Goal: Information Seeking & Learning: Learn about a topic

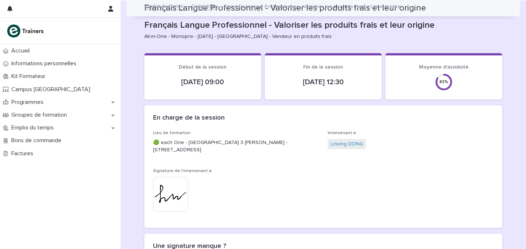
scroll to position [475, 0]
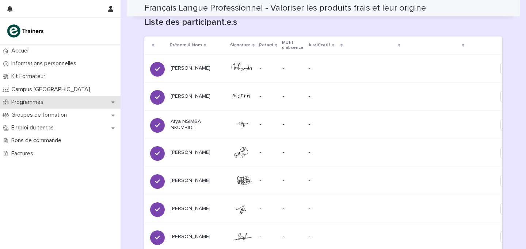
click at [47, 107] on div "Programmes" at bounding box center [60, 102] width 120 height 13
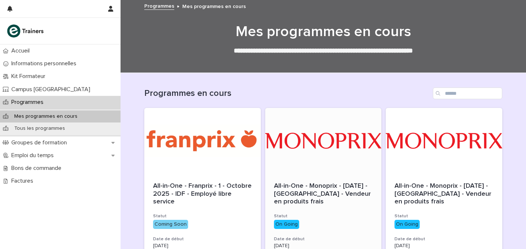
scroll to position [92, 0]
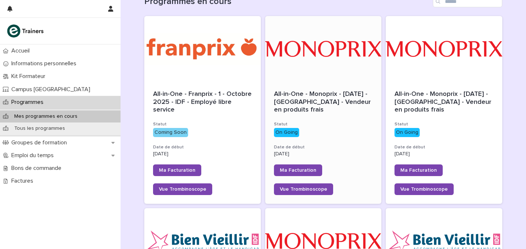
click at [319, 93] on span "All-in-One - Monoprix - [DATE] - [GEOGRAPHIC_DATA] - Vendeur en produits frais" at bounding box center [323, 102] width 99 height 22
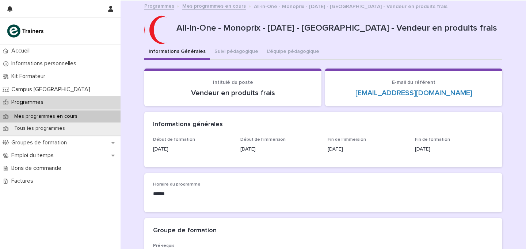
scroll to position [195, 0]
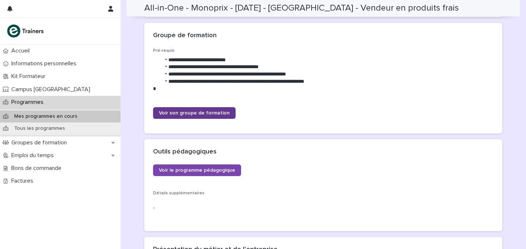
click at [205, 108] on link "Voir son groupe de formation" at bounding box center [194, 113] width 83 height 12
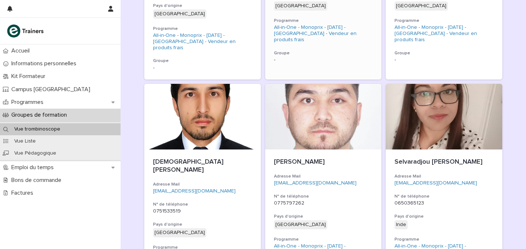
scroll to position [916, 0]
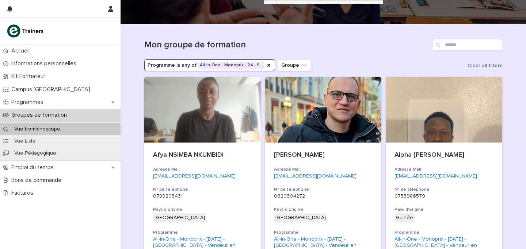
scroll to position [0, 0]
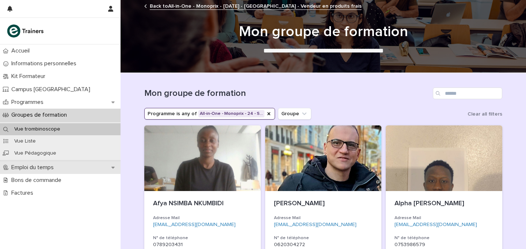
click at [45, 171] on div "Emploi du temps" at bounding box center [60, 167] width 120 height 13
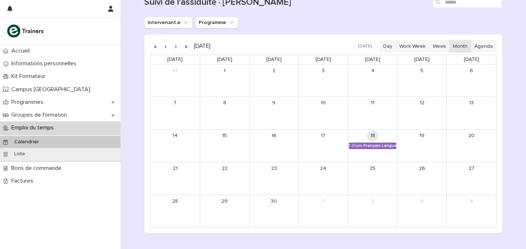
scroll to position [103, 0]
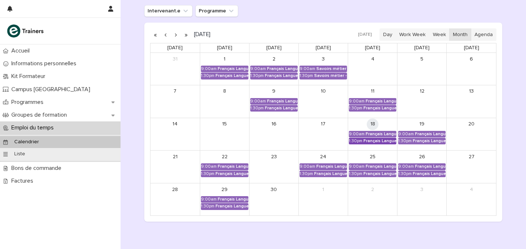
click at [383, 142] on div "Français Langue Professionnel - Valoriser les produits frais et leur origine" at bounding box center [379, 141] width 33 height 5
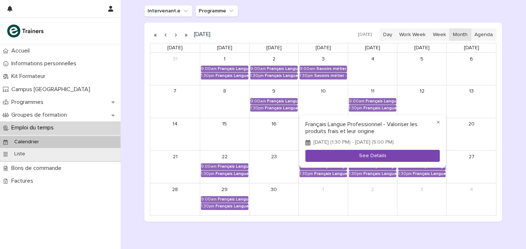
click at [369, 153] on button "See Details" at bounding box center [372, 156] width 134 height 12
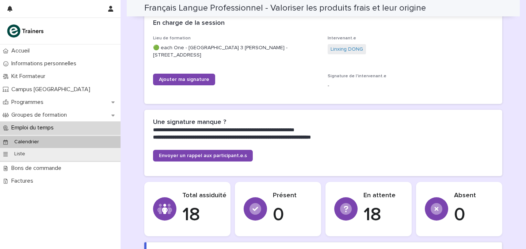
scroll to position [118, 0]
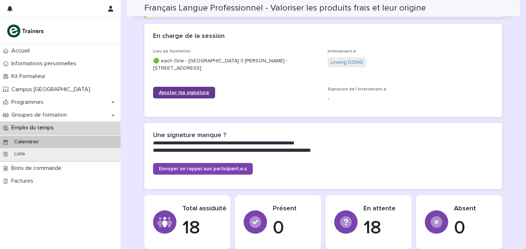
click at [181, 88] on link "Ajouter ma signature" at bounding box center [184, 93] width 62 height 12
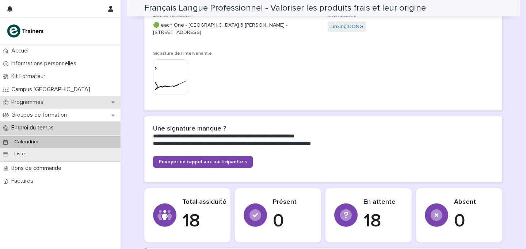
click at [27, 104] on p "Programmes" at bounding box center [28, 102] width 41 height 7
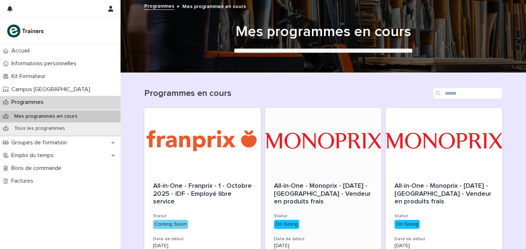
scroll to position [195, 0]
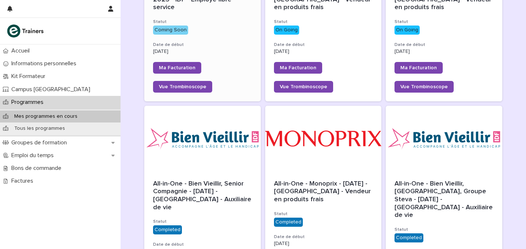
click at [230, 28] on p "Coming Soon" at bounding box center [202, 30] width 99 height 9
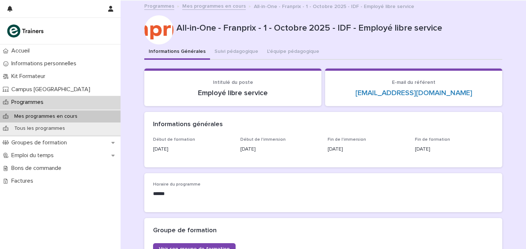
click at [159, 4] on link "Programmes" at bounding box center [159, 5] width 30 height 8
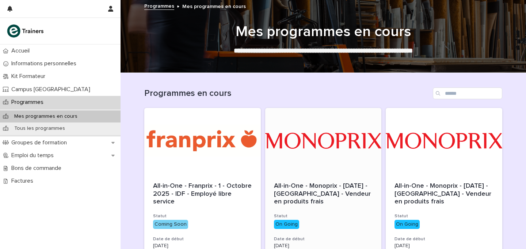
click at [329, 151] on div at bounding box center [323, 141] width 116 height 66
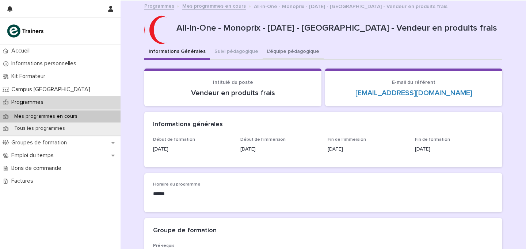
click at [281, 53] on button "L'équipe pédagogique" at bounding box center [292, 52] width 61 height 15
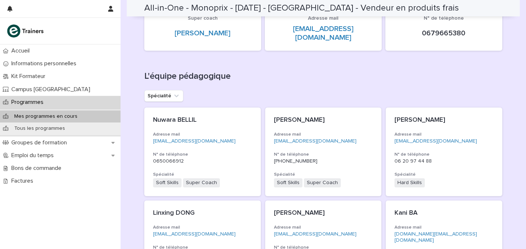
scroll to position [177, 0]
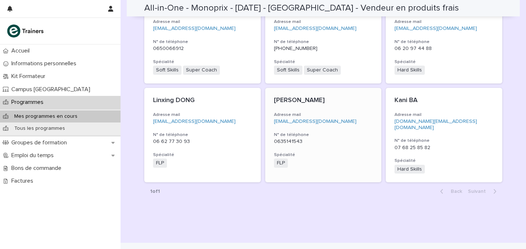
click at [356, 152] on h3 "Spécialité" at bounding box center [323, 155] width 99 height 6
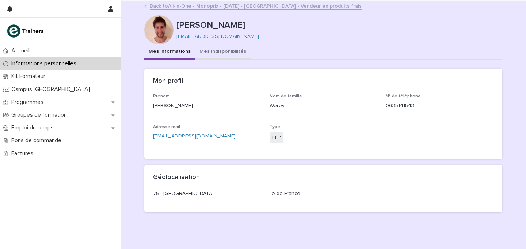
click at [220, 54] on button "Mes indisponibilités" at bounding box center [222, 52] width 55 height 15
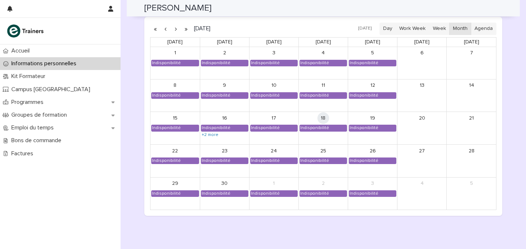
scroll to position [622, 0]
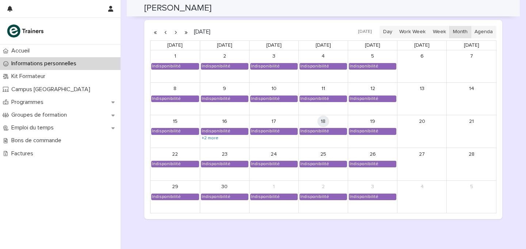
click at [175, 33] on button "button" at bounding box center [175, 32] width 10 height 12
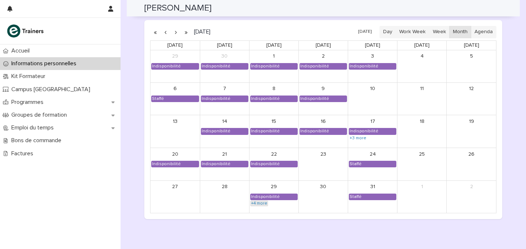
click at [255, 205] on link "+4 more" at bounding box center [259, 204] width 18 height 6
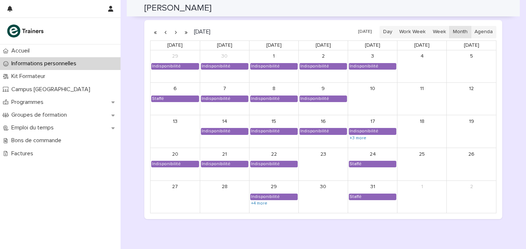
scroll to position [625, 0]
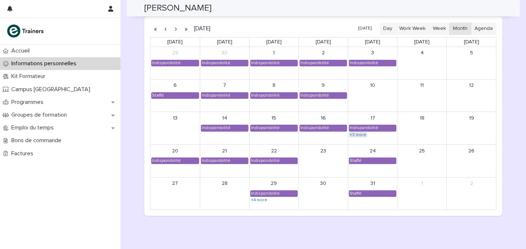
click at [351, 134] on link "+3 more" at bounding box center [358, 135] width 18 height 6
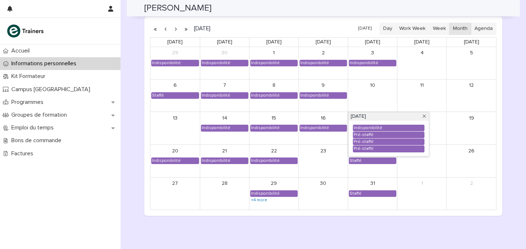
click at [318, 220] on div "Loading... Saving… Vue calendrier Date unavailability_type program_FROM_session…" at bounding box center [323, 93] width 358 height 258
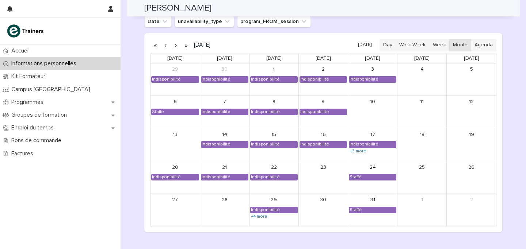
scroll to position [578, 0]
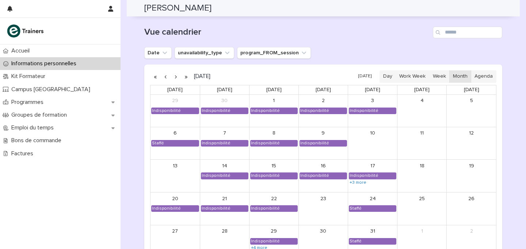
click at [173, 75] on button "button" at bounding box center [175, 77] width 10 height 12
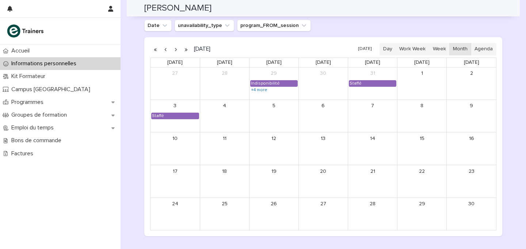
scroll to position [609, 0]
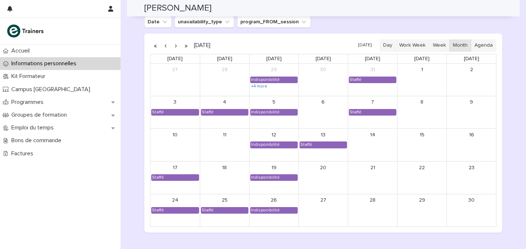
click at [174, 47] on button "button" at bounding box center [175, 46] width 10 height 12
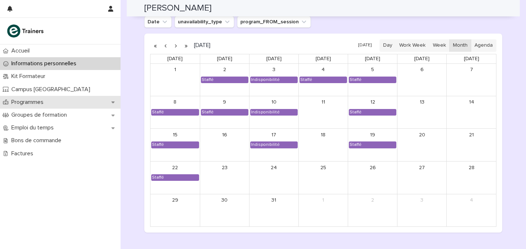
click at [54, 96] on div "Programmes" at bounding box center [60, 102] width 120 height 13
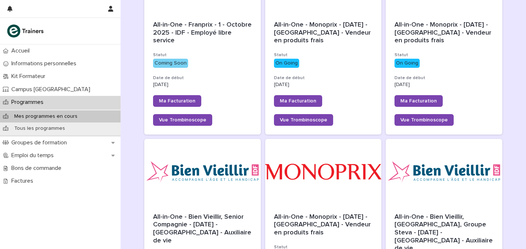
scroll to position [209, 0]
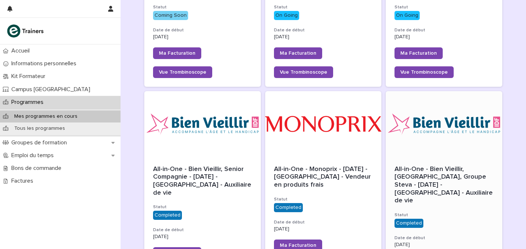
click at [456, 131] on div at bounding box center [443, 124] width 116 height 66
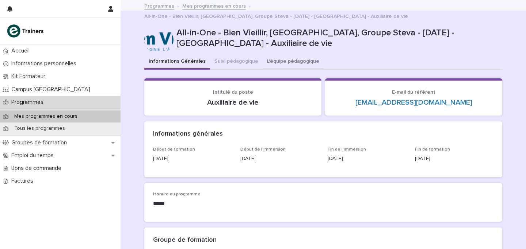
click at [264, 54] on button "L'équipe pédagogique" at bounding box center [292, 61] width 61 height 15
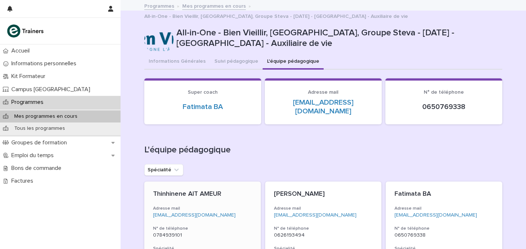
click at [227, 191] on p "Thinhinene AIT AMEUR" at bounding box center [202, 195] width 99 height 8
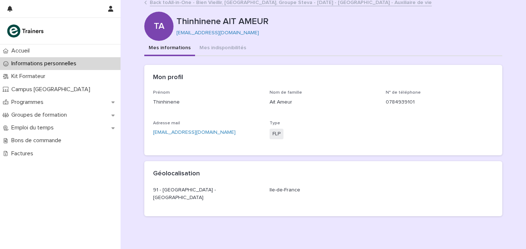
scroll to position [4, 0]
click at [226, 51] on button "Mes indisponibilités" at bounding box center [222, 48] width 55 height 15
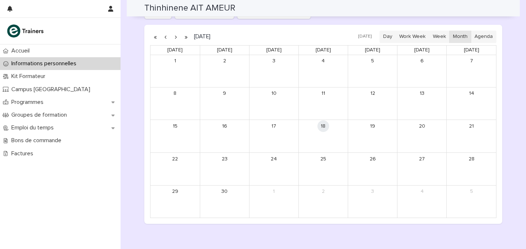
scroll to position [423, 0]
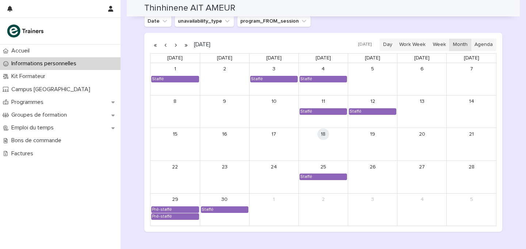
click at [172, 44] on button "button" at bounding box center [175, 45] width 10 height 12
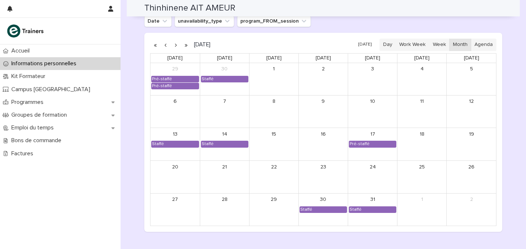
click at [176, 47] on button "button" at bounding box center [175, 45] width 10 height 12
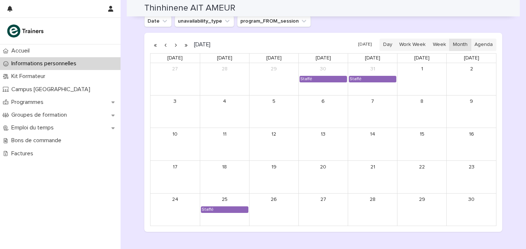
click at [176, 47] on button "button" at bounding box center [175, 45] width 10 height 12
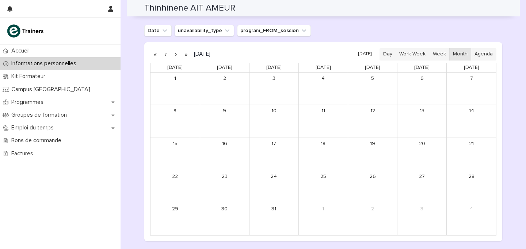
scroll to position [421, 0]
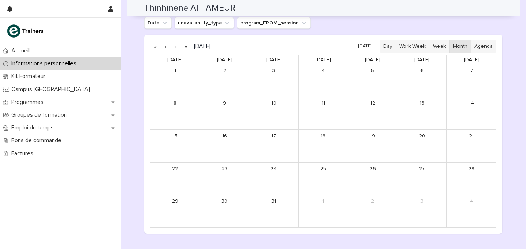
click at [164, 51] on button "button" at bounding box center [165, 47] width 10 height 12
click at [174, 48] on button "button" at bounding box center [175, 47] width 10 height 12
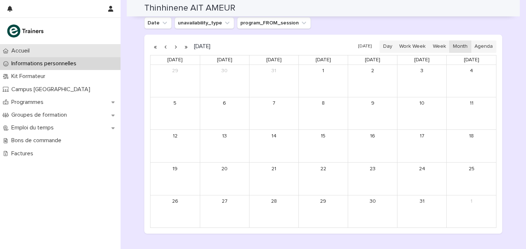
click at [41, 55] on div "Accueil" at bounding box center [60, 51] width 120 height 13
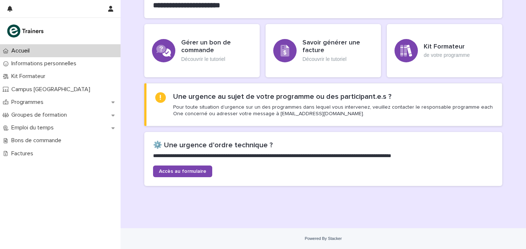
scroll to position [206, 0]
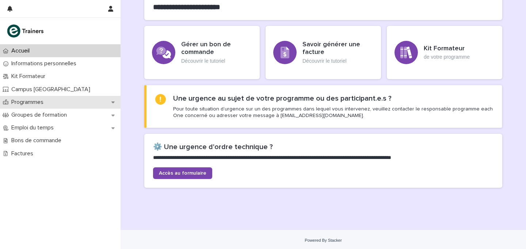
click at [30, 97] on div "Programmes" at bounding box center [60, 102] width 120 height 13
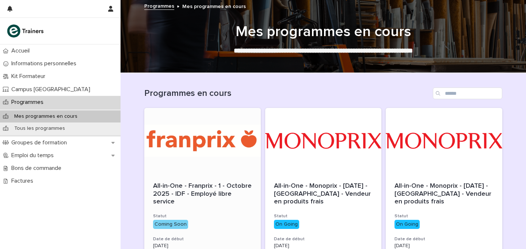
click at [227, 146] on div at bounding box center [202, 141] width 116 height 66
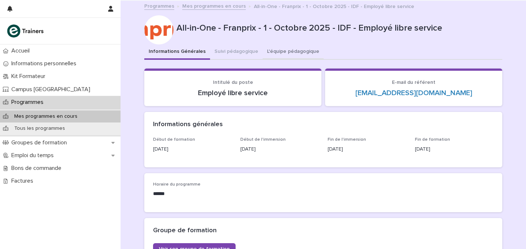
click at [283, 57] on button "L'équipe pédagogique" at bounding box center [292, 52] width 61 height 15
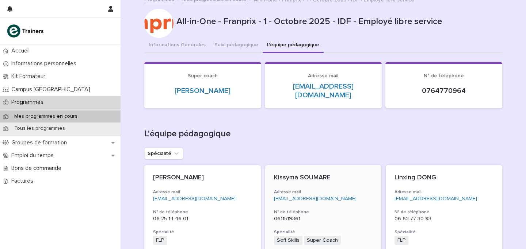
scroll to position [7, 0]
click at [237, 193] on h3 "Adresse mail" at bounding box center [202, 192] width 99 height 6
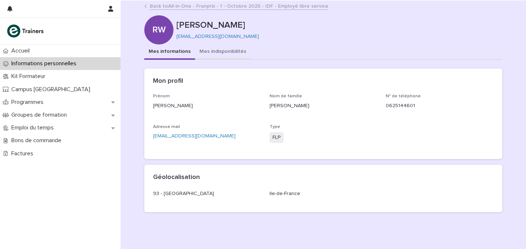
click at [224, 58] on button "Mes indisponibilités" at bounding box center [222, 52] width 55 height 15
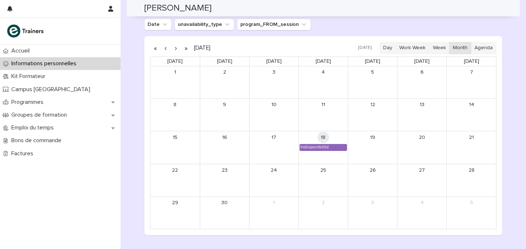
scroll to position [604, 0]
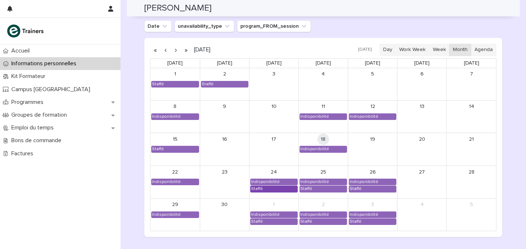
click at [260, 191] on div "Staffé" at bounding box center [256, 189] width 13 height 6
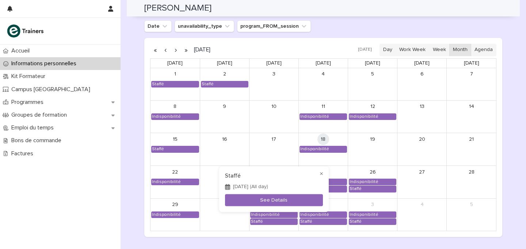
click at [215, 234] on div at bounding box center [263, 124] width 526 height 249
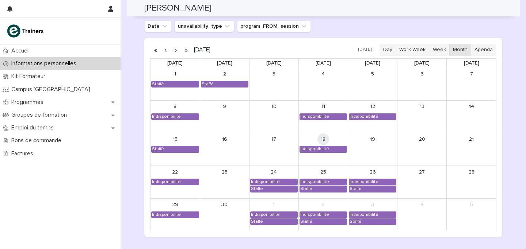
click at [176, 51] on button "button" at bounding box center [175, 50] width 10 height 12
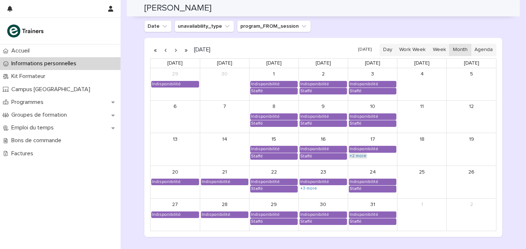
click at [356, 156] on link "+2 more" at bounding box center [358, 156] width 18 height 6
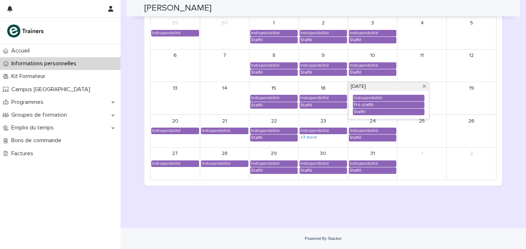
scroll to position [609, 0]
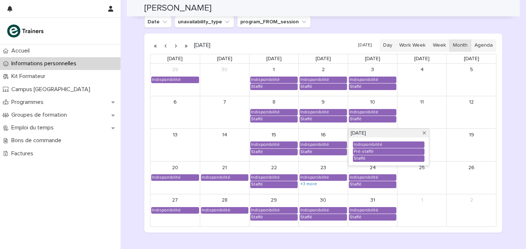
click at [165, 44] on button "button" at bounding box center [165, 46] width 10 height 12
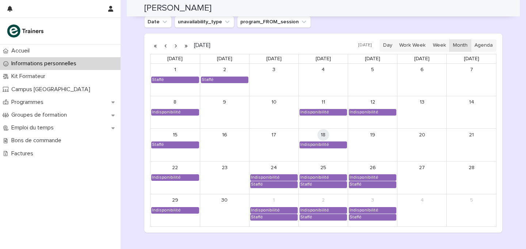
click at [165, 44] on button "button" at bounding box center [165, 46] width 10 height 12
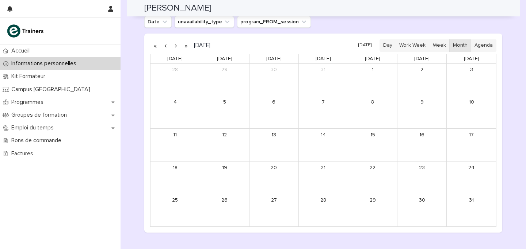
click at [177, 45] on button "button" at bounding box center [175, 46] width 10 height 12
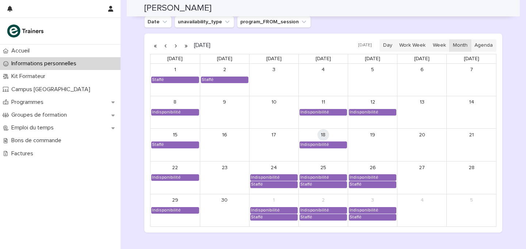
click at [177, 45] on button "button" at bounding box center [175, 46] width 10 height 12
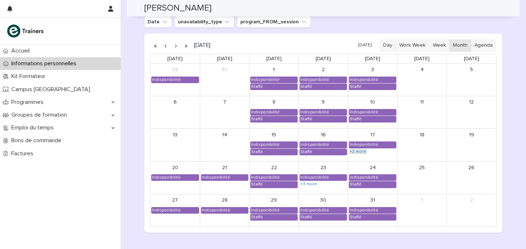
click at [352, 150] on link "+2 more" at bounding box center [358, 152] width 18 height 6
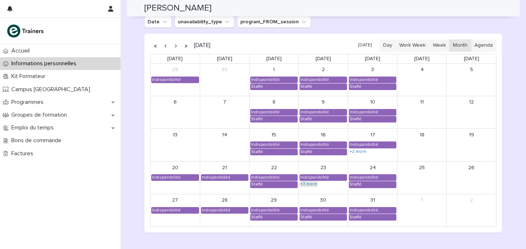
click at [304, 187] on link "+3 more" at bounding box center [308, 184] width 18 height 6
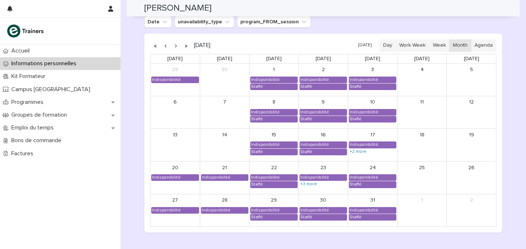
scroll to position [599, 0]
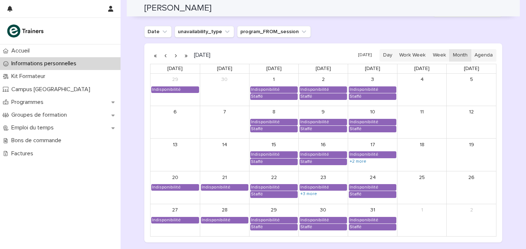
click at [176, 53] on button "button" at bounding box center [175, 56] width 10 height 12
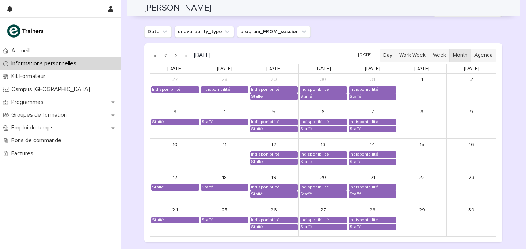
click at [174, 55] on button "button" at bounding box center [175, 56] width 10 height 12
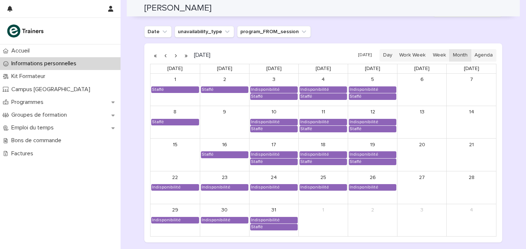
click at [175, 56] on button "button" at bounding box center [175, 56] width 10 height 12
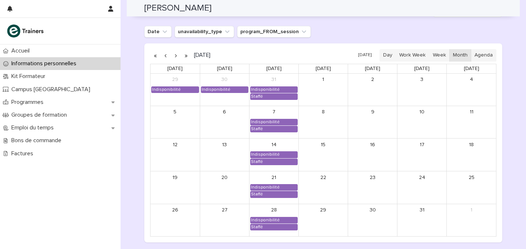
click at [175, 56] on button "button" at bounding box center [175, 56] width 10 height 12
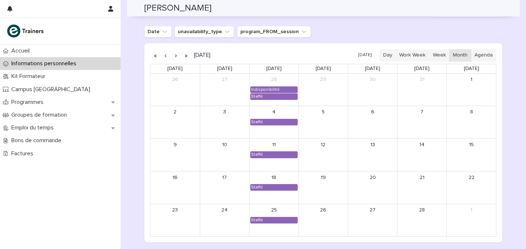
click at [175, 56] on button "button" at bounding box center [175, 56] width 10 height 12
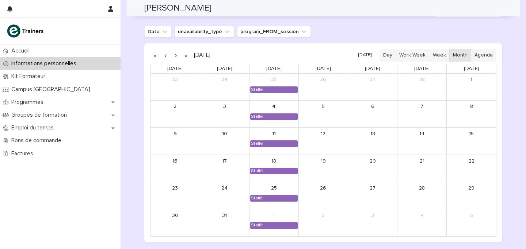
click at [175, 56] on button "button" at bounding box center [175, 56] width 10 height 12
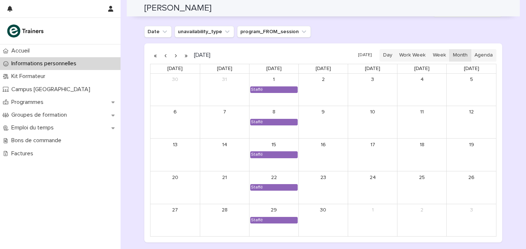
click at [175, 56] on button "button" at bounding box center [175, 56] width 10 height 12
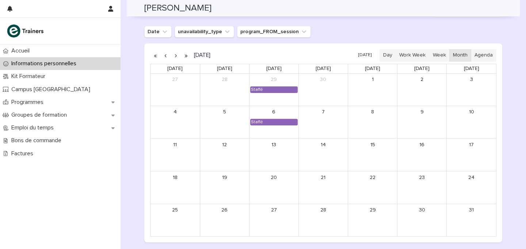
click at [175, 56] on button "button" at bounding box center [175, 56] width 10 height 12
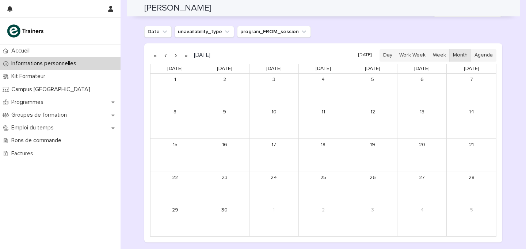
click at [164, 57] on button "button" at bounding box center [165, 56] width 10 height 12
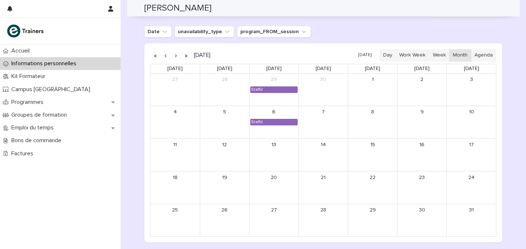
click at [164, 57] on button "button" at bounding box center [165, 56] width 10 height 12
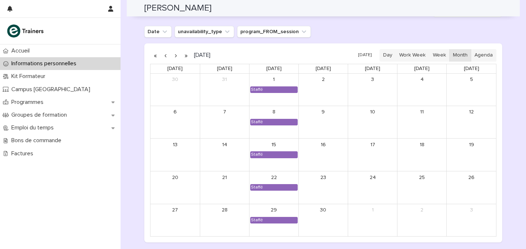
click at [164, 57] on button "button" at bounding box center [165, 56] width 10 height 12
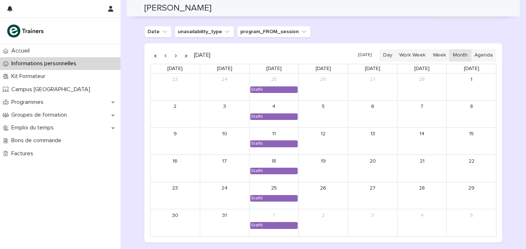
click at [164, 57] on button "button" at bounding box center [165, 56] width 10 height 12
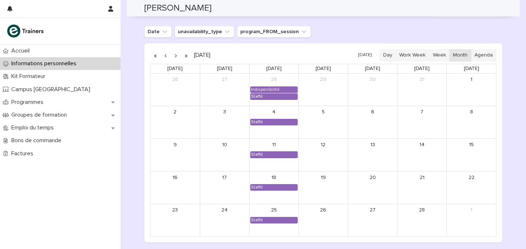
click at [164, 57] on button "button" at bounding box center [165, 56] width 10 height 12
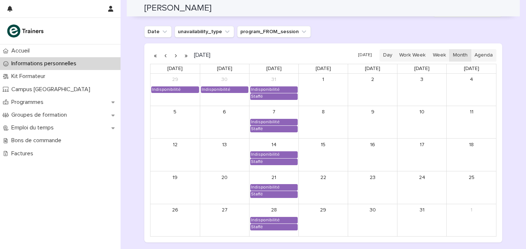
click at [164, 57] on button "button" at bounding box center [165, 56] width 10 height 12
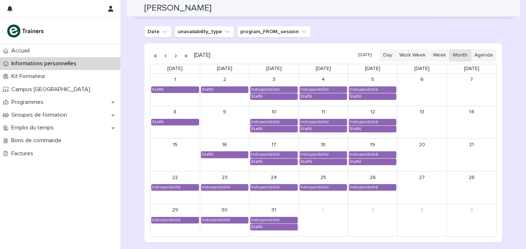
click at [164, 57] on button "button" at bounding box center [165, 56] width 10 height 12
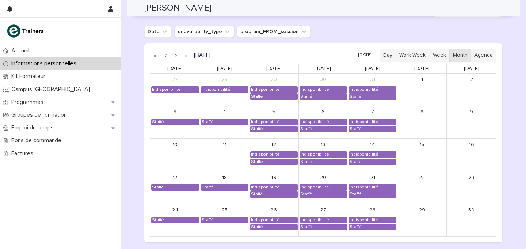
click at [164, 57] on button "button" at bounding box center [165, 56] width 10 height 12
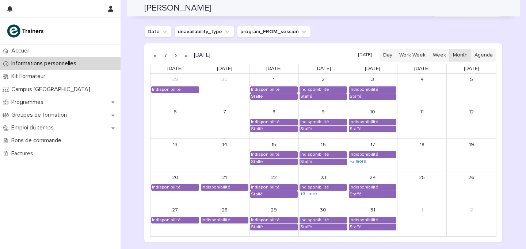
click at [164, 57] on button "button" at bounding box center [165, 56] width 10 height 12
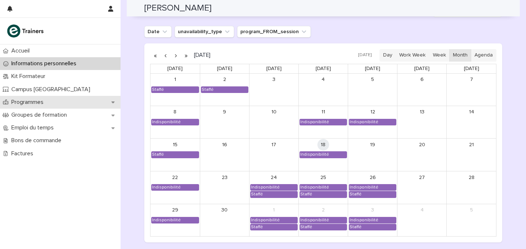
click at [54, 99] on div "Programmes" at bounding box center [60, 102] width 120 height 13
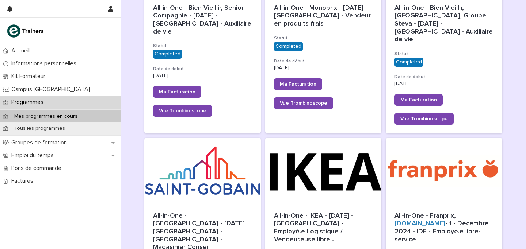
scroll to position [422, 0]
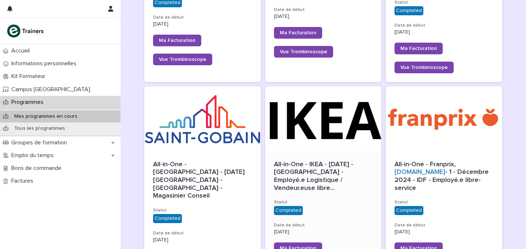
click at [268, 130] on div at bounding box center [323, 120] width 116 height 66
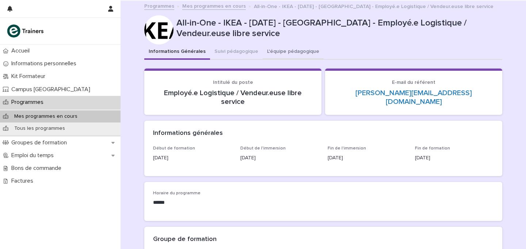
click at [276, 53] on button "L'équipe pédagogique" at bounding box center [292, 52] width 61 height 15
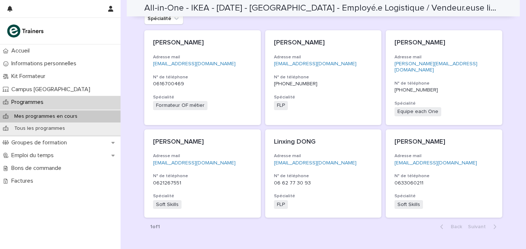
scroll to position [119, 0]
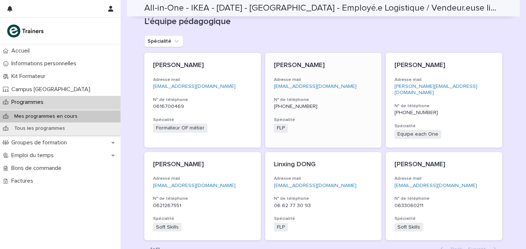
click at [308, 87] on link "[EMAIL_ADDRESS][DOMAIN_NAME]" at bounding box center [315, 86] width 83 height 5
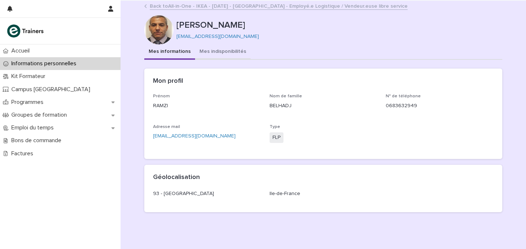
click at [228, 54] on button "Mes indisponibilités" at bounding box center [222, 52] width 55 height 15
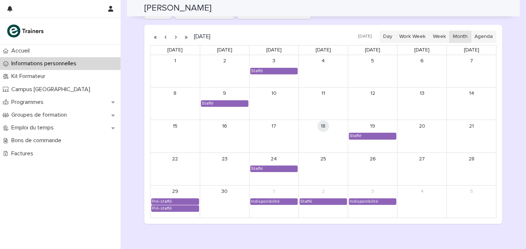
scroll to position [607, 0]
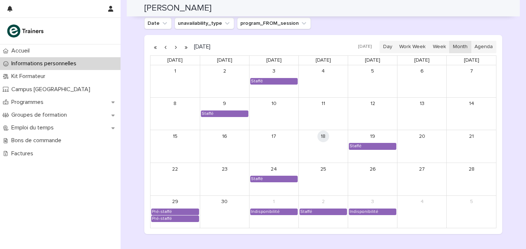
click at [175, 47] on button "button" at bounding box center [175, 47] width 10 height 12
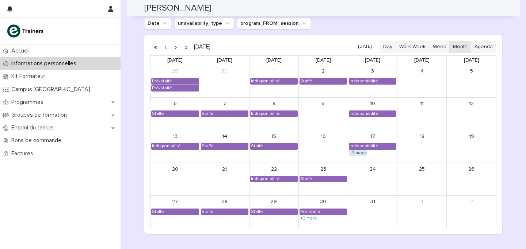
click at [355, 154] on link "+3 more" at bounding box center [358, 153] width 18 height 6
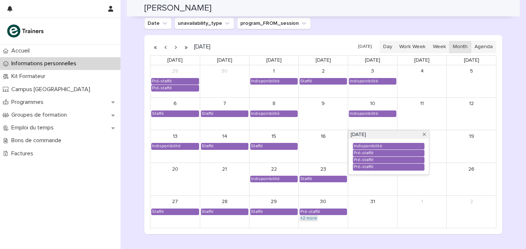
click at [312, 222] on link "+2 more" at bounding box center [308, 219] width 18 height 6
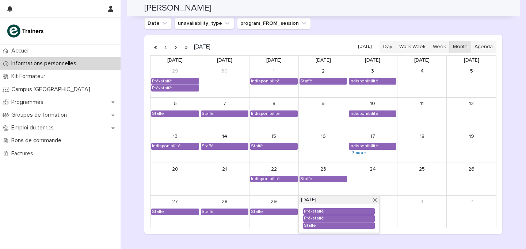
click at [285, 233] on div "[DATE] [DATE] Day Work Week Week Month Agenda [DATE] [DATE] [DATE] [DATE] [DATE…" at bounding box center [323, 134] width 358 height 199
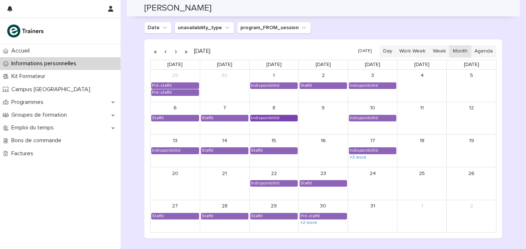
scroll to position [602, 0]
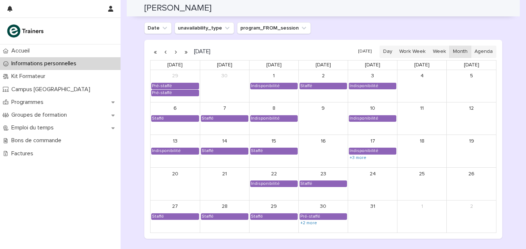
click at [178, 53] on button "button" at bounding box center [175, 52] width 10 height 12
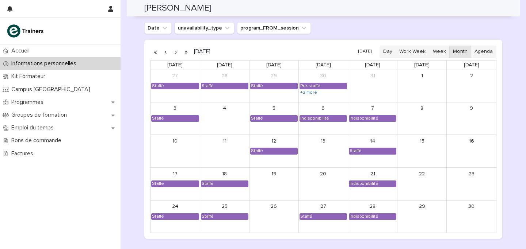
click at [178, 53] on button "button" at bounding box center [175, 52] width 10 height 12
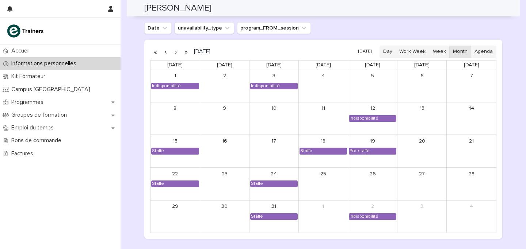
click at [178, 53] on button "button" at bounding box center [175, 52] width 10 height 12
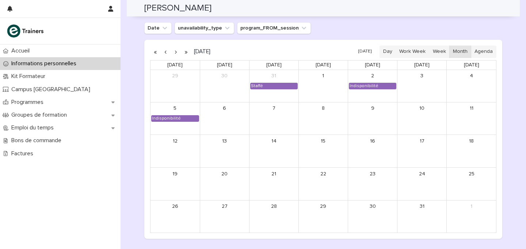
click at [165, 55] on button "button" at bounding box center [165, 52] width 10 height 12
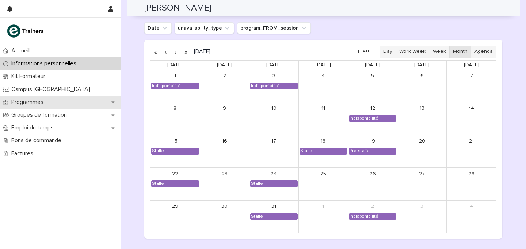
click at [50, 97] on div "Programmes" at bounding box center [60, 102] width 120 height 13
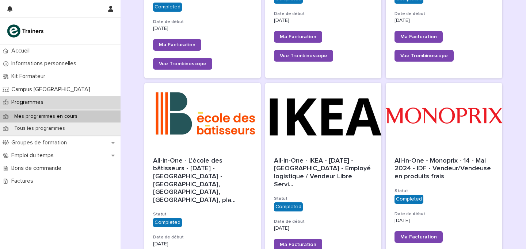
scroll to position [628, 0]
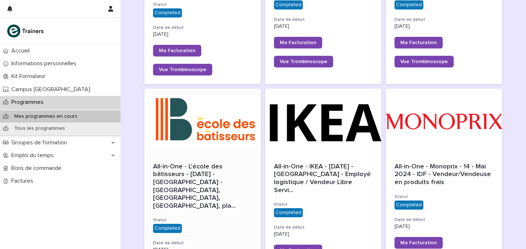
click at [224, 94] on div at bounding box center [202, 122] width 116 height 66
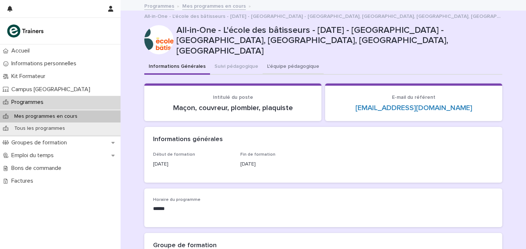
click at [271, 60] on button "L'équipe pédagogique" at bounding box center [292, 67] width 61 height 15
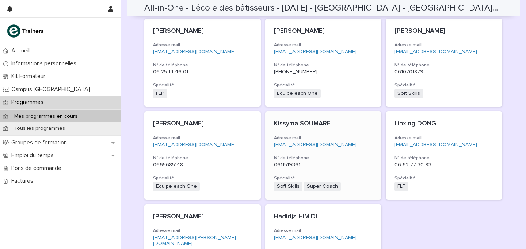
scroll to position [185, 0]
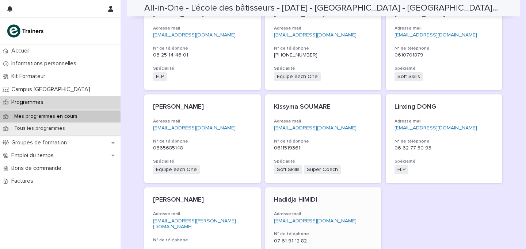
click at [326, 211] on h3 "Adresse mail" at bounding box center [323, 214] width 99 height 6
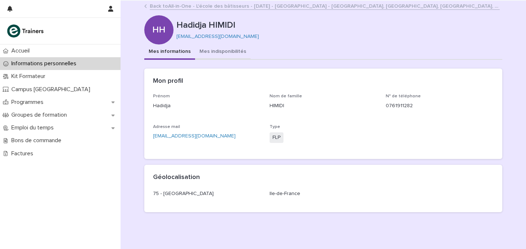
click at [226, 50] on button "Mes indisponibilités" at bounding box center [222, 52] width 55 height 15
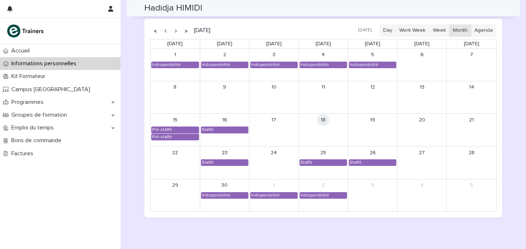
scroll to position [617, 0]
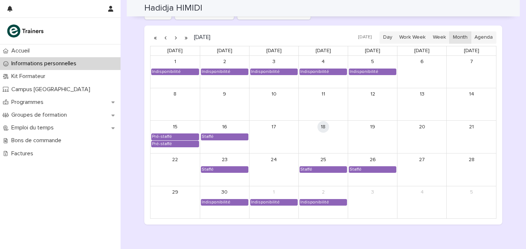
click at [175, 36] on button "button" at bounding box center [175, 38] width 10 height 12
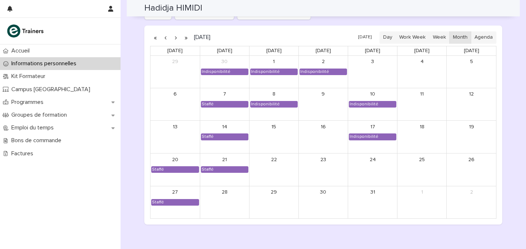
click at [171, 36] on button "button" at bounding box center [175, 38] width 10 height 12
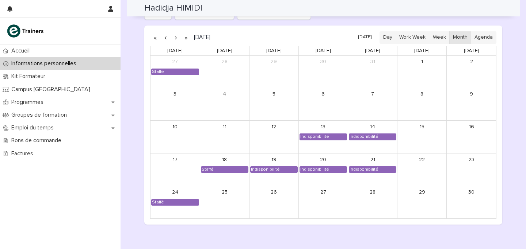
click at [174, 37] on button "button" at bounding box center [175, 38] width 10 height 12
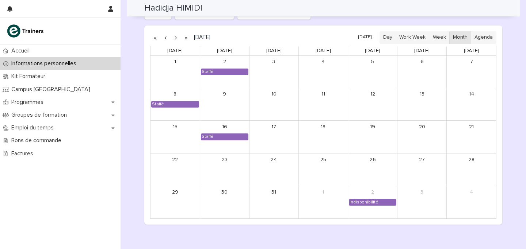
click at [79, 63] on p "Informations personnelles" at bounding box center [45, 63] width 74 height 7
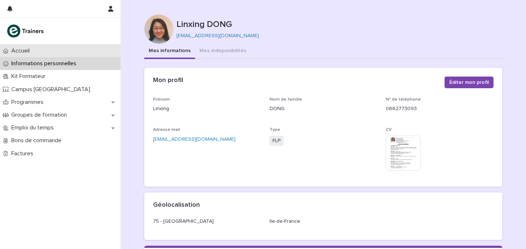
click at [64, 51] on div "Accueil" at bounding box center [60, 51] width 120 height 13
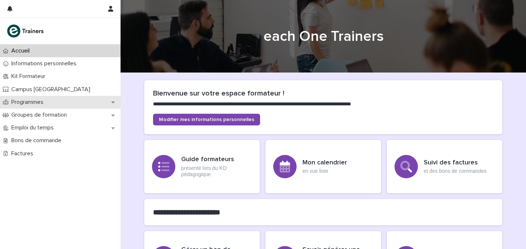
click at [42, 97] on div "Programmes" at bounding box center [60, 102] width 120 height 13
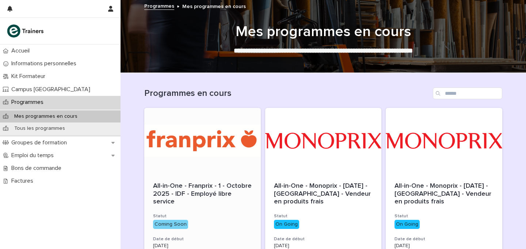
click at [230, 147] on div at bounding box center [202, 141] width 116 height 66
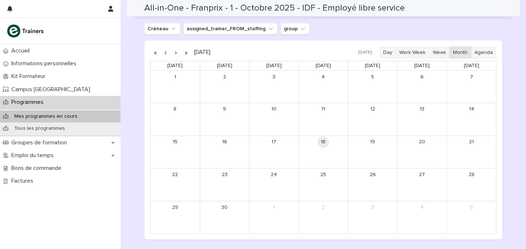
scroll to position [448, 0]
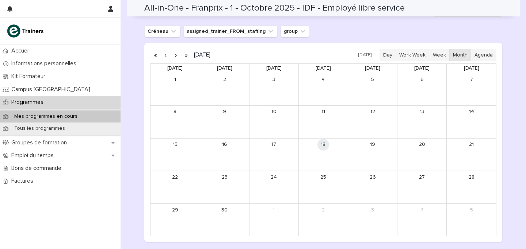
click at [175, 56] on button "button" at bounding box center [175, 55] width 10 height 12
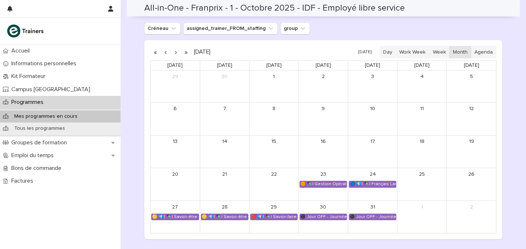
scroll to position [450, 0]
click at [177, 51] on button "button" at bounding box center [175, 52] width 10 height 12
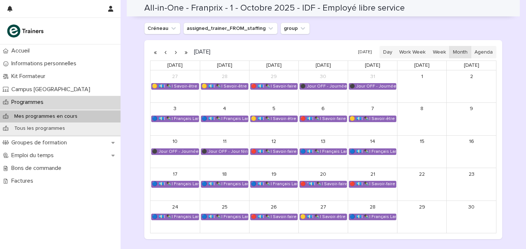
click at [176, 50] on button "button" at bounding box center [175, 52] width 10 height 12
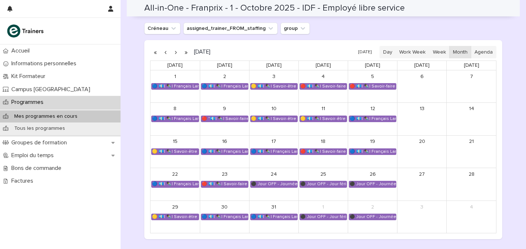
click at [176, 50] on button "button" at bounding box center [175, 52] width 10 height 12
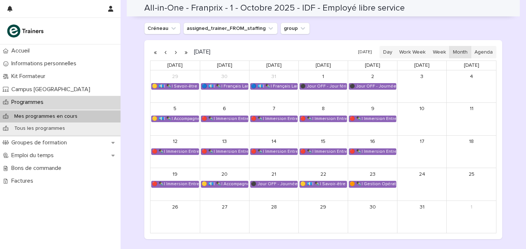
click at [165, 54] on button "button" at bounding box center [165, 52] width 10 height 12
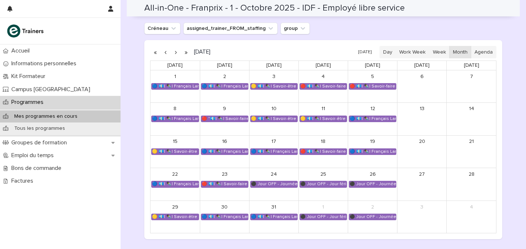
click at [165, 54] on button "button" at bounding box center [165, 52] width 10 height 12
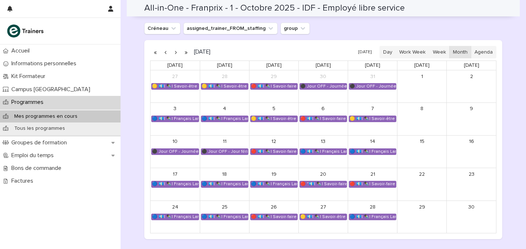
click at [165, 54] on button "button" at bounding box center [165, 52] width 10 height 12
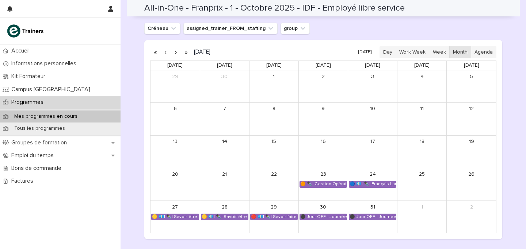
click at [174, 52] on button "button" at bounding box center [175, 52] width 10 height 12
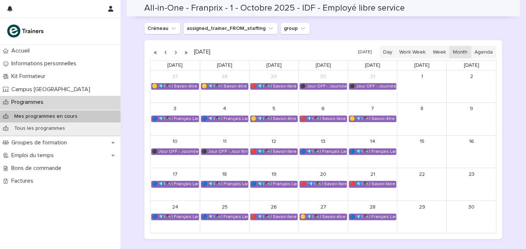
click at [177, 53] on button "button" at bounding box center [175, 52] width 10 height 12
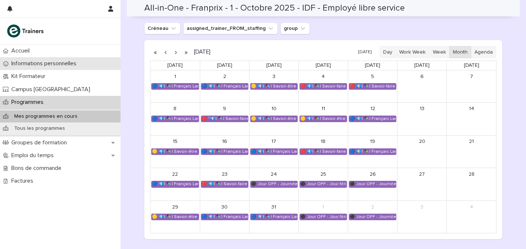
click at [31, 64] on p "Informations personnelles" at bounding box center [45, 63] width 74 height 7
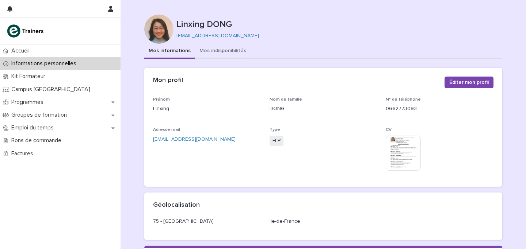
click at [227, 55] on button "Mes indisponibilités" at bounding box center [222, 51] width 55 height 15
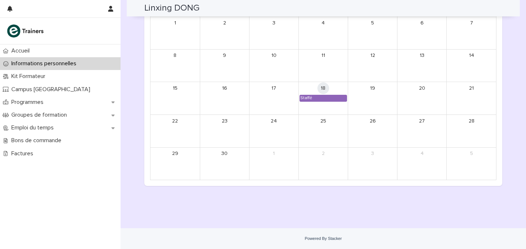
scroll to position [607, 0]
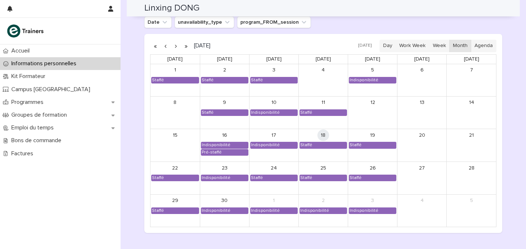
click at [177, 47] on button "button" at bounding box center [175, 46] width 10 height 12
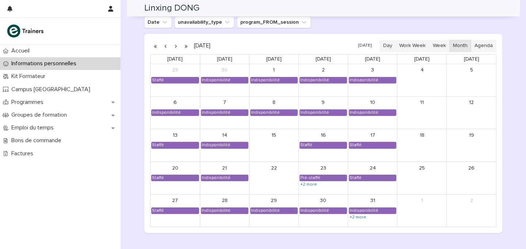
click at [177, 47] on button "button" at bounding box center [175, 46] width 10 height 12
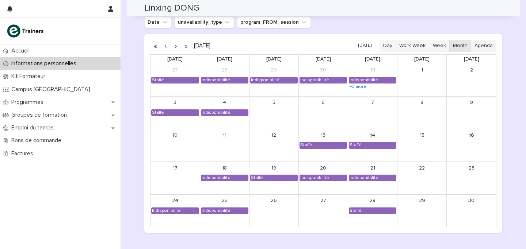
click at [177, 47] on button "button" at bounding box center [175, 46] width 10 height 12
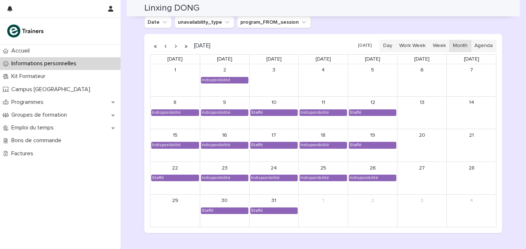
click at [177, 47] on button "button" at bounding box center [175, 46] width 10 height 12
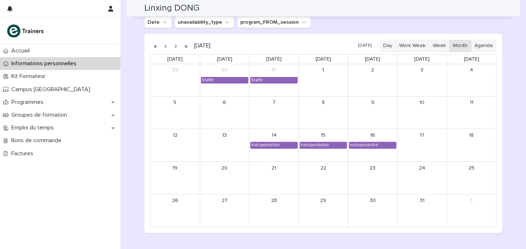
click at [177, 47] on button "button" at bounding box center [175, 46] width 10 height 12
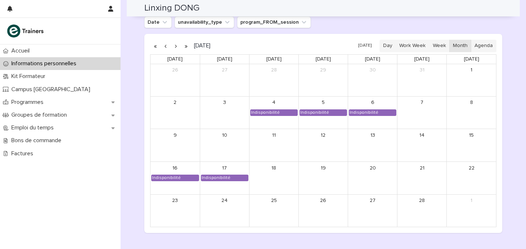
click at [177, 47] on button "button" at bounding box center [175, 46] width 10 height 12
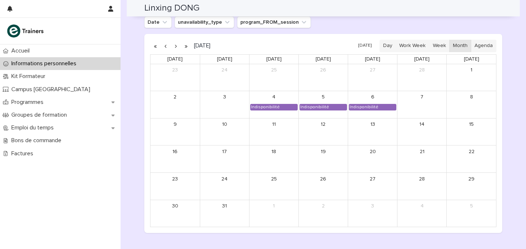
click at [177, 47] on button "button" at bounding box center [175, 46] width 10 height 12
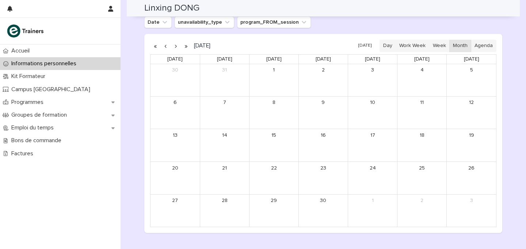
click at [177, 47] on button "button" at bounding box center [175, 46] width 10 height 12
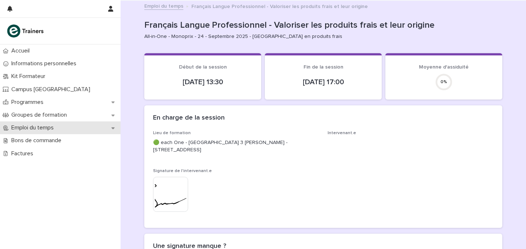
click at [61, 126] on div "Emploi du temps" at bounding box center [60, 128] width 120 height 13
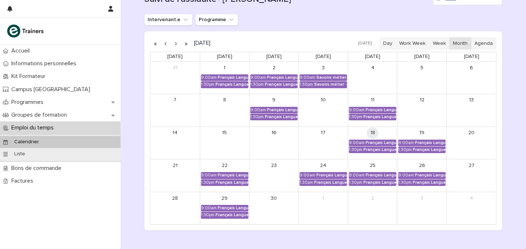
scroll to position [89, 0]
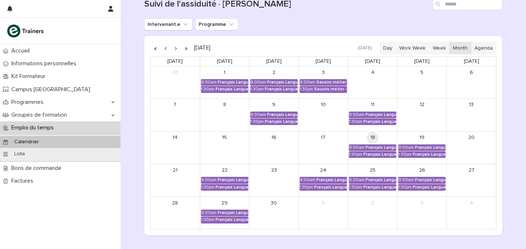
click at [173, 46] on button "button" at bounding box center [175, 48] width 10 height 12
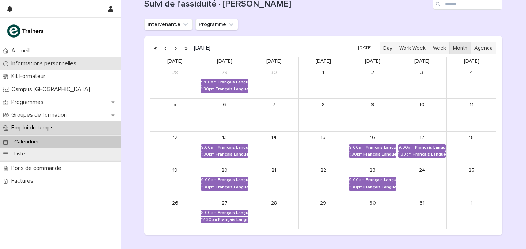
click at [77, 68] on div "Informations personnelles" at bounding box center [60, 63] width 120 height 13
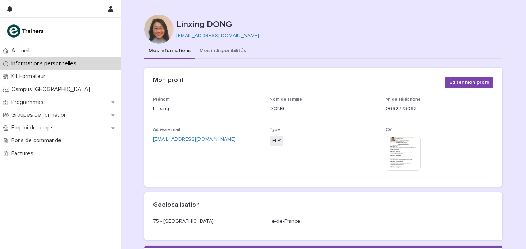
click at [222, 53] on button "Mes indisponibilités" at bounding box center [222, 51] width 55 height 15
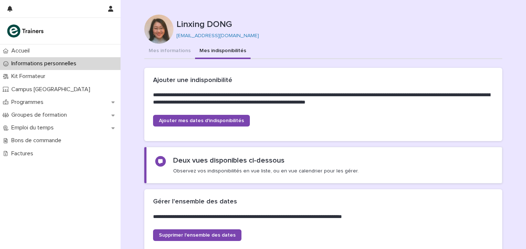
scroll to position [172, 0]
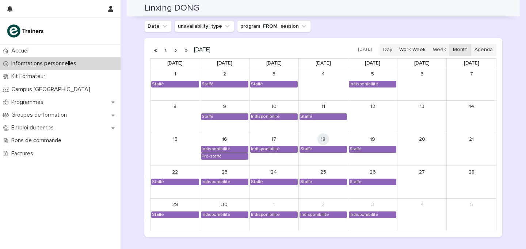
scroll to position [604, 0]
click at [175, 52] on button "button" at bounding box center [175, 50] width 10 height 12
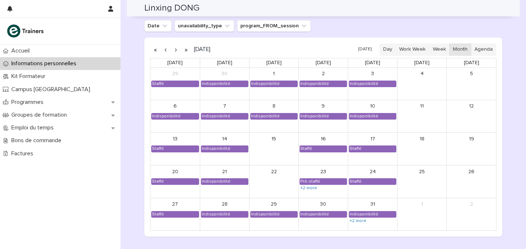
click at [175, 51] on button "button" at bounding box center [175, 50] width 10 height 12
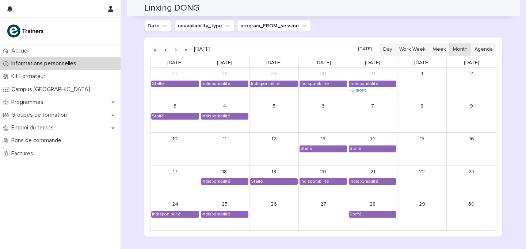
click at [163, 51] on button "button" at bounding box center [165, 50] width 10 height 12
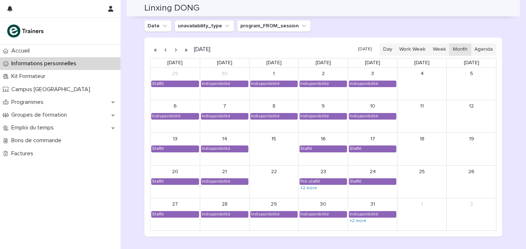
click at [373, 20] on div "Vue calendrier Date unavailability_type program_FROM_session October 2025 Today…" at bounding box center [323, 118] width 358 height 237
